Goal: Task Accomplishment & Management: Use online tool/utility

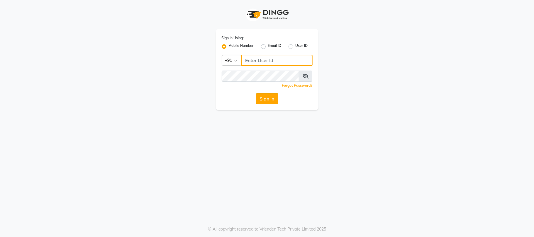
type input "8878453375"
click at [257, 100] on button "Sign In" at bounding box center [267, 98] width 22 height 11
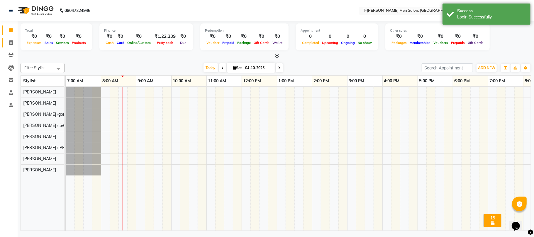
click at [13, 38] on link "Invoice" at bounding box center [9, 43] width 14 height 10
select select "service"
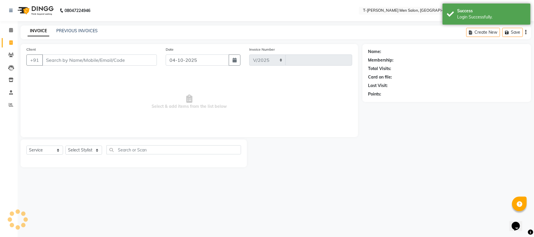
select select "4816"
type input "6364"
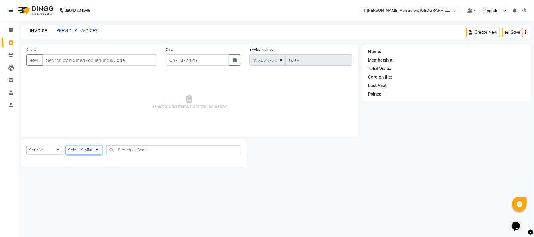
click at [80, 150] on select "Select Stylist" at bounding box center [83, 150] width 37 height 9
select select "29178"
click at [65, 146] on select "Select Stylist [PERSON_NAME] [PERSON_NAME] (goru) [PERSON_NAME] [PERSON_NAME] (…" at bounding box center [88, 150] width 47 height 9
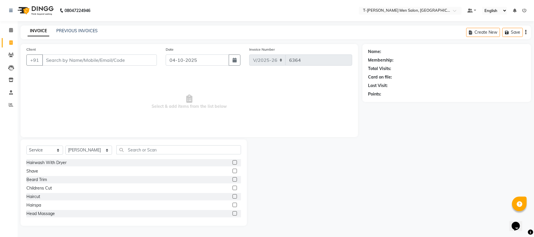
drag, startPoint x: 31, startPoint y: 174, endPoint x: 34, endPoint y: 148, distance: 25.4
click at [30, 172] on div "Shave" at bounding box center [32, 171] width 12 height 6
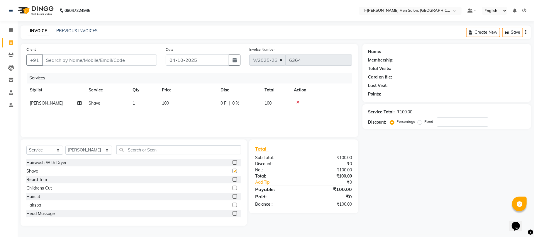
checkbox input "false"
click at [79, 65] on input "Client" at bounding box center [99, 60] width 115 height 11
type input "h"
type input "0"
type input "h"
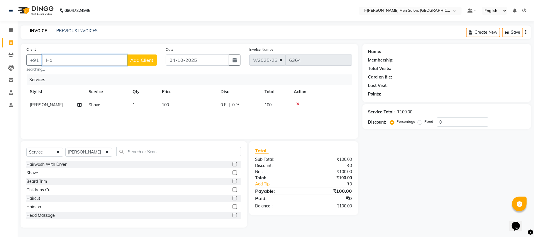
type input "H"
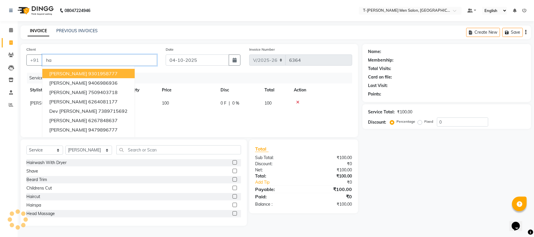
type input "h"
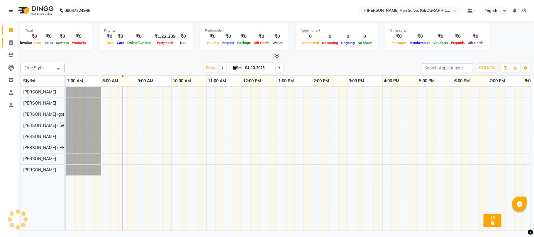
click at [7, 40] on span at bounding box center [11, 43] width 10 height 7
select select "service"
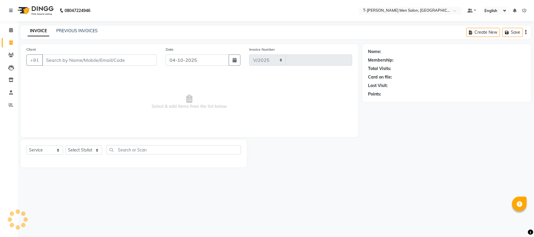
select select "4816"
type input "6364"
